Goal: Task Accomplishment & Management: Manage account settings

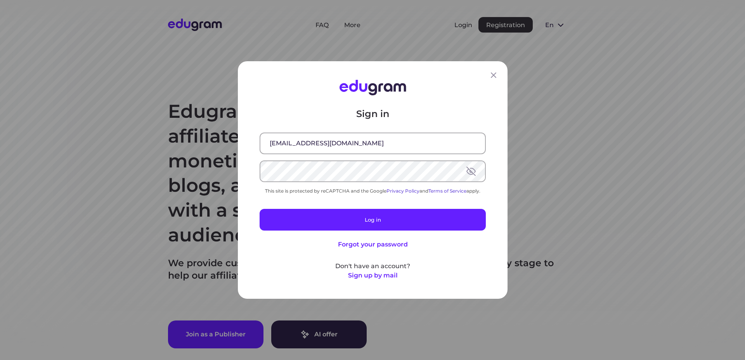
click at [367, 214] on button "Log in" at bounding box center [372, 220] width 226 height 22
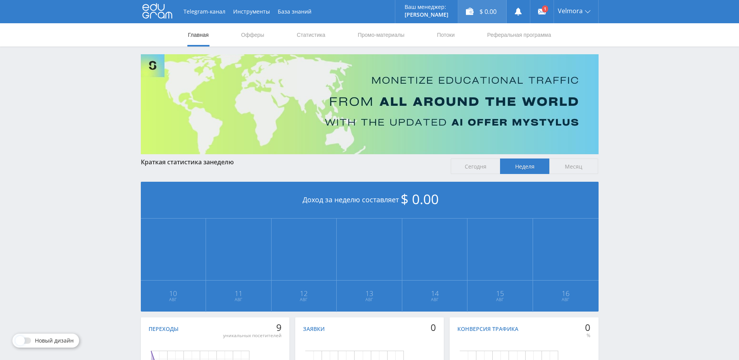
click at [492, 10] on div "$ 0.00" at bounding box center [482, 11] width 48 height 23
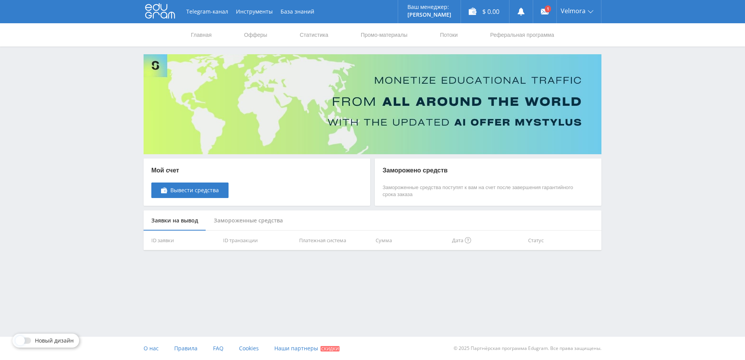
drag, startPoint x: 25, startPoint y: 339, endPoint x: 35, endPoint y: 320, distance: 20.8
click at [25, 339] on div at bounding box center [24, 341] width 14 height 6
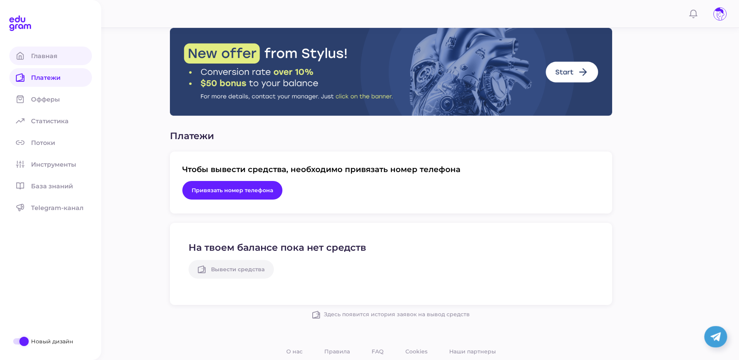
click at [20, 55] on icon at bounding box center [20, 56] width 9 height 9
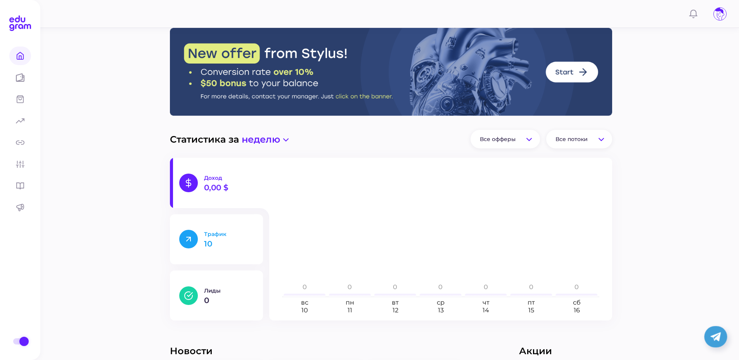
click at [215, 237] on p "Трафик" at bounding box center [229, 234] width 50 height 7
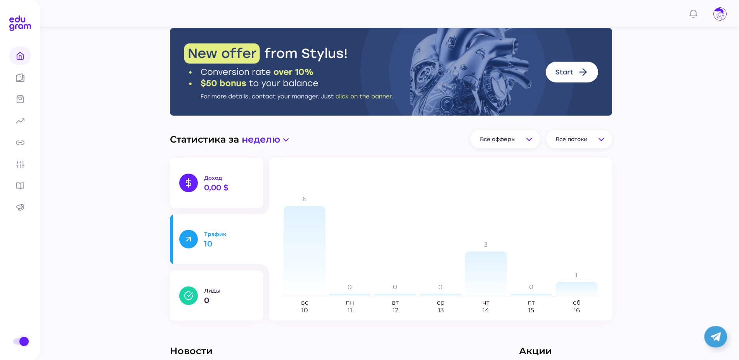
click at [221, 188] on p "0,00 $" at bounding box center [229, 188] width 50 height 8
